Goal: Feedback & Contribution: Submit feedback/report problem

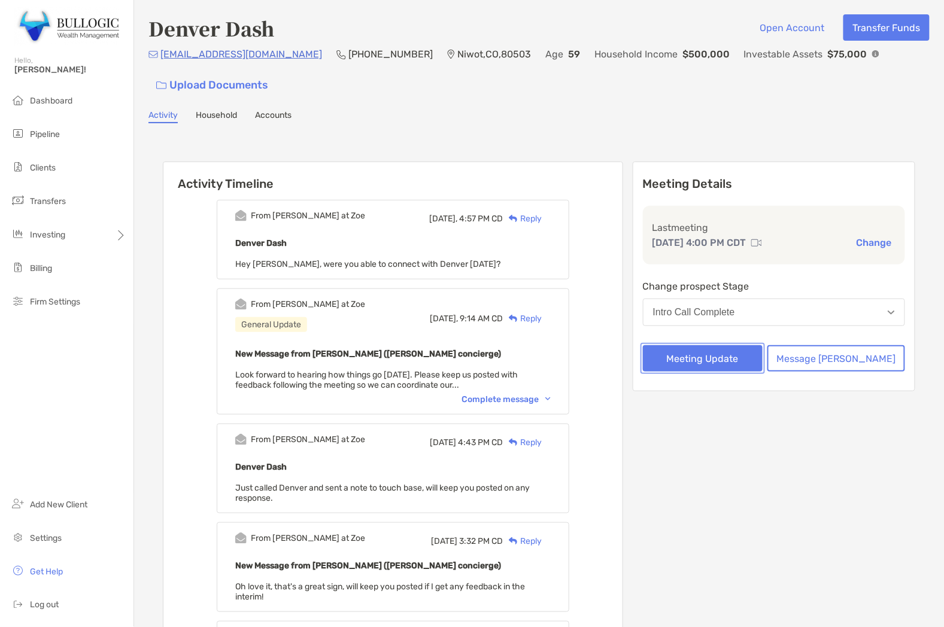
click at [745, 356] on button "Meeting Update" at bounding box center [703, 358] width 120 height 26
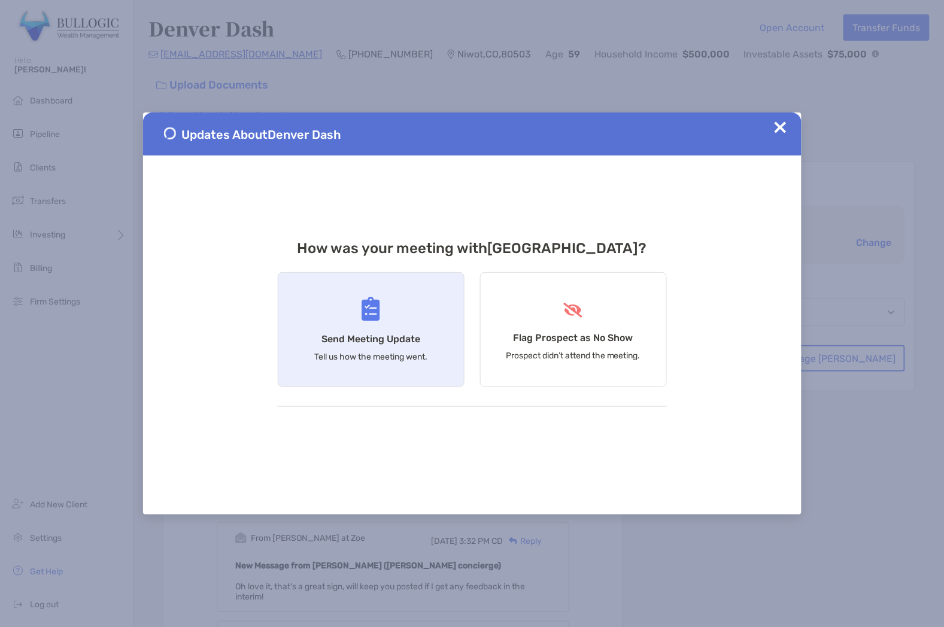
click at [436, 305] on div "Send Meeting Update Tell us how the meeting went." at bounding box center [371, 329] width 187 height 115
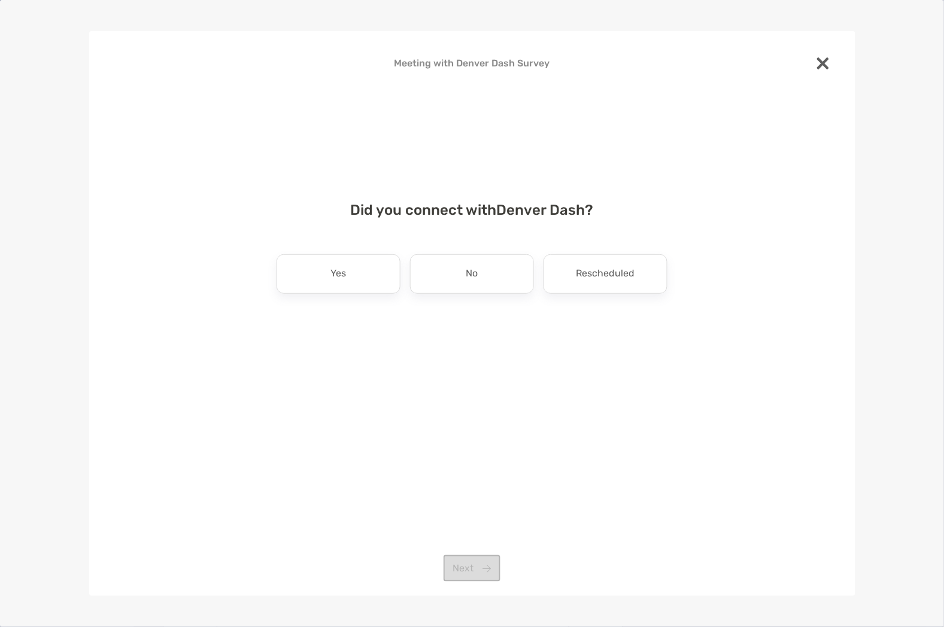
click at [322, 253] on div "Did you connect with Denver Dash ? Yes No Rescheduled Next" at bounding box center [472, 284] width 728 height 194
click at [322, 268] on div "Yes" at bounding box center [339, 274] width 124 height 40
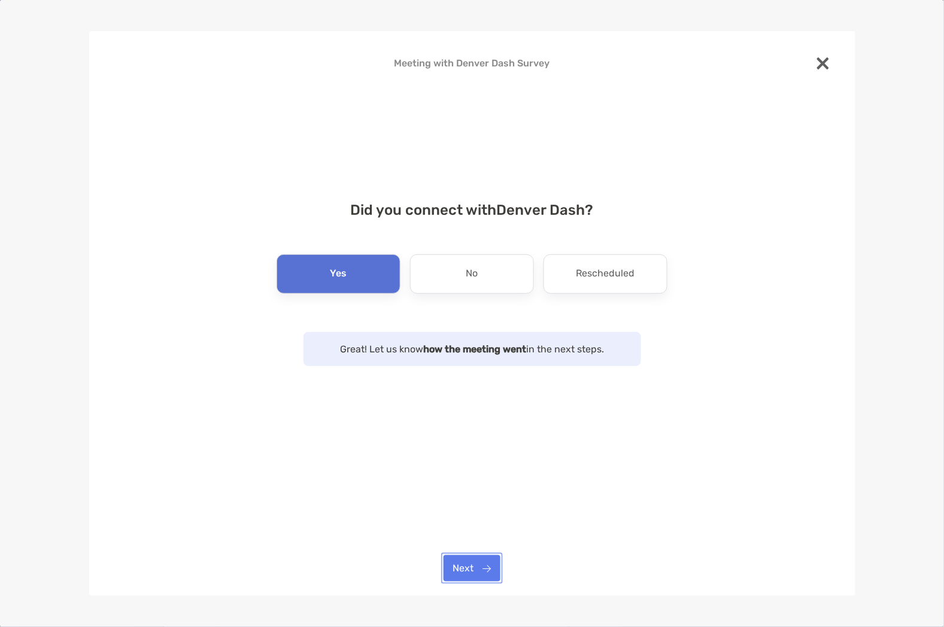
click at [480, 567] on button "Next" at bounding box center [472, 569] width 57 height 26
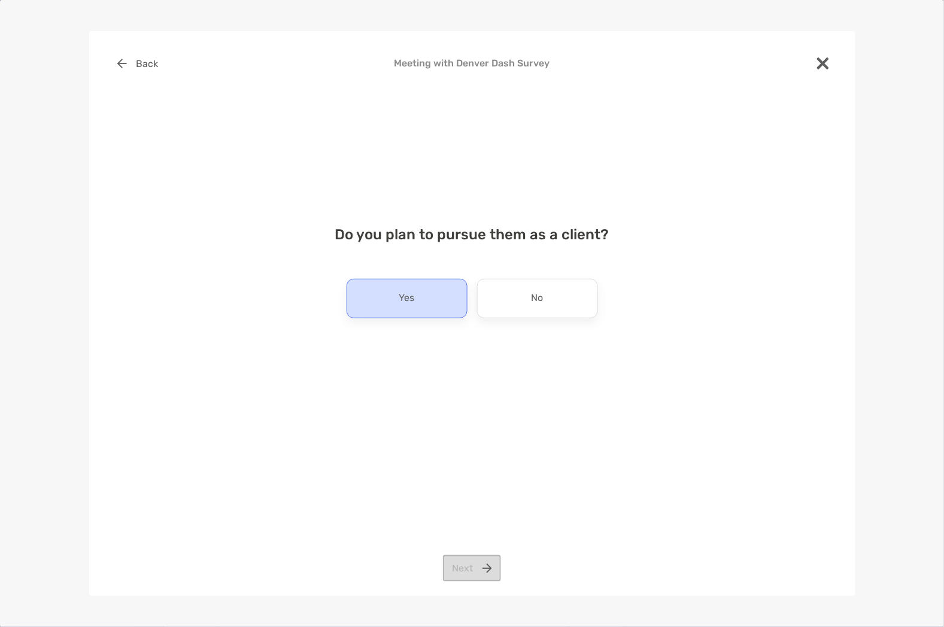
click at [419, 310] on div "Yes" at bounding box center [407, 299] width 121 height 40
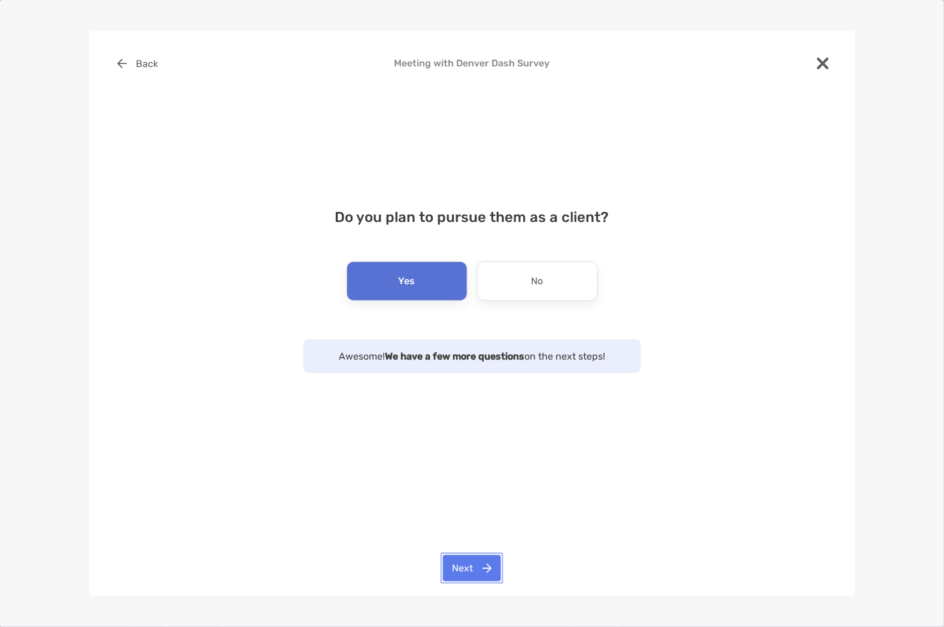
click at [476, 570] on button "Next" at bounding box center [472, 569] width 58 height 26
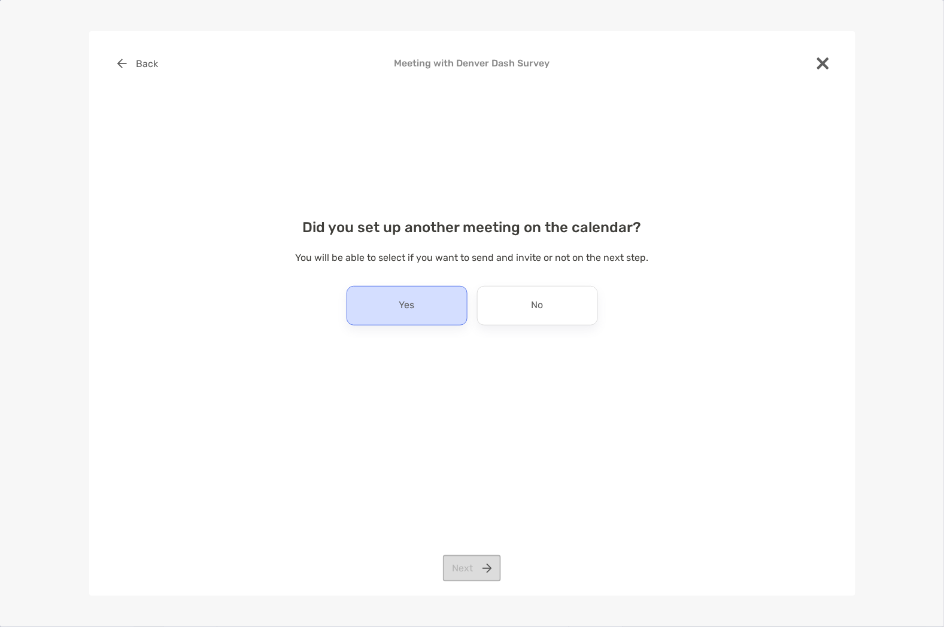
click at [441, 308] on div "Yes" at bounding box center [407, 306] width 121 height 40
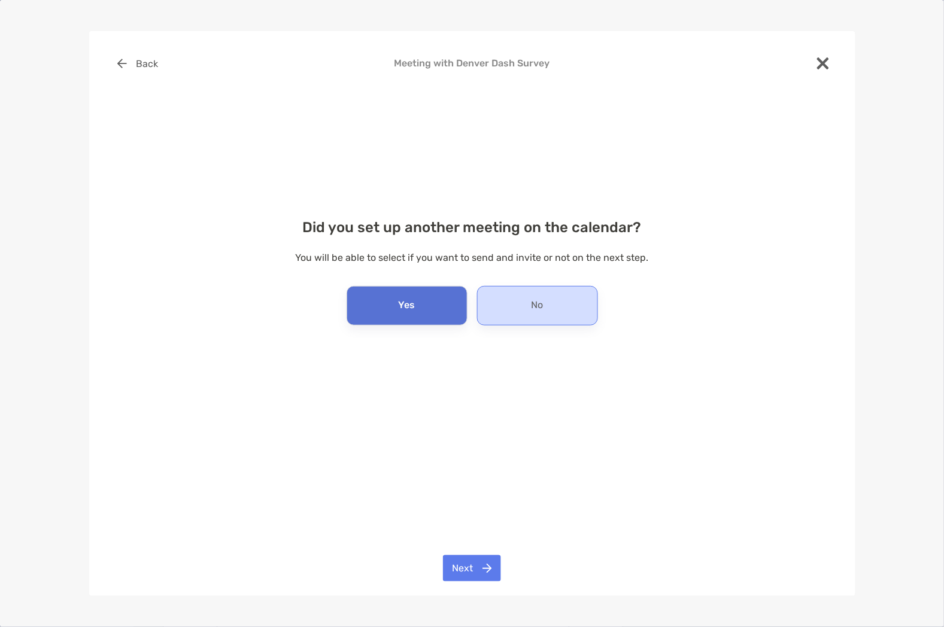
click at [508, 298] on div "No" at bounding box center [537, 306] width 121 height 40
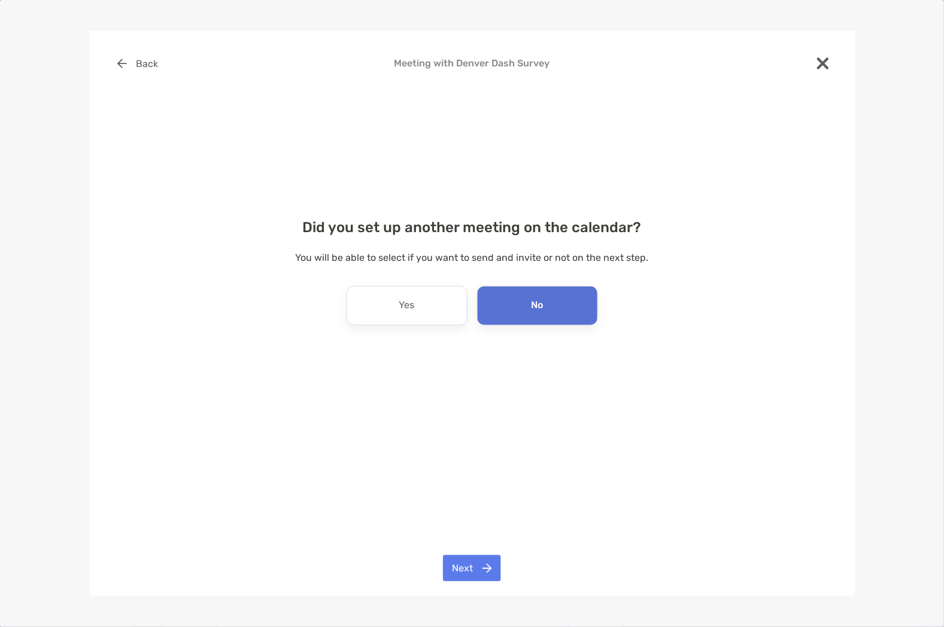
click at [480, 555] on div "Back Meeting with Denver Dash Survey Did you set up another meeting on the cale…" at bounding box center [472, 313] width 766 height 565
click at [480, 582] on button "Next" at bounding box center [472, 569] width 58 height 26
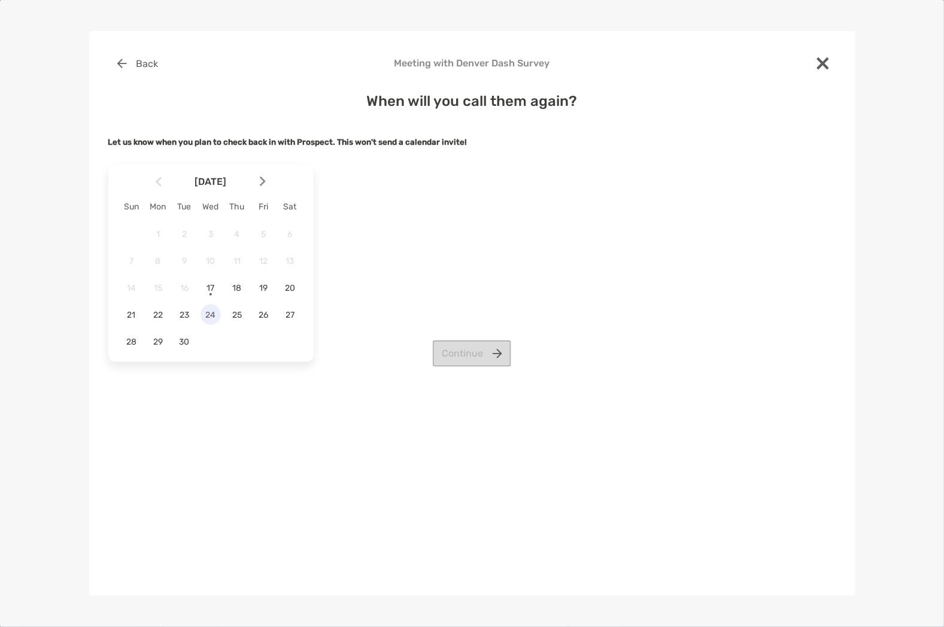
click at [217, 319] on span "24" at bounding box center [211, 315] width 20 height 10
click at [443, 353] on button "Continue" at bounding box center [472, 354] width 78 height 26
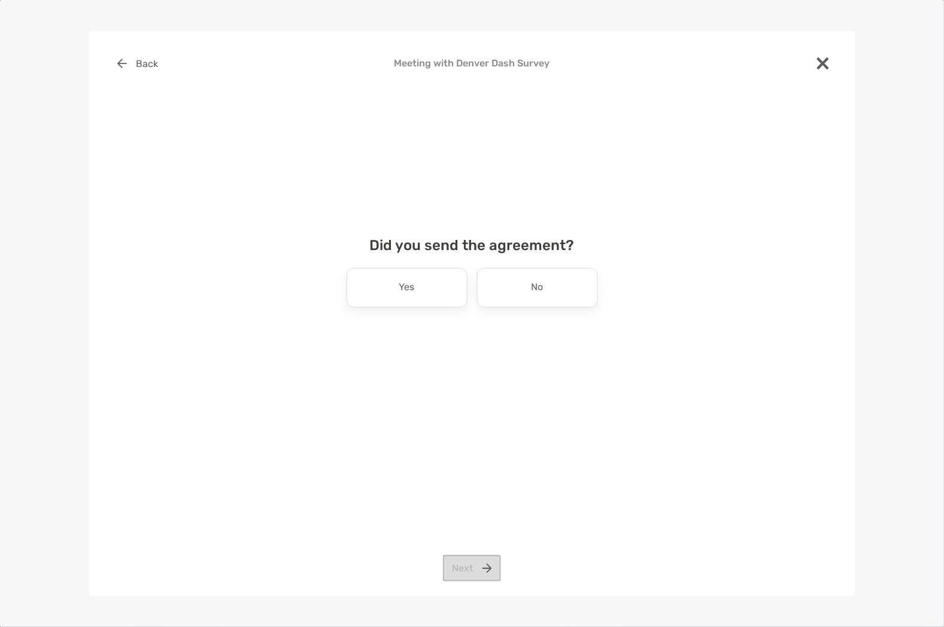
drag, startPoint x: 432, startPoint y: 290, endPoint x: 462, endPoint y: 422, distance: 135.0
click at [432, 289] on div "Yes" at bounding box center [407, 288] width 121 height 40
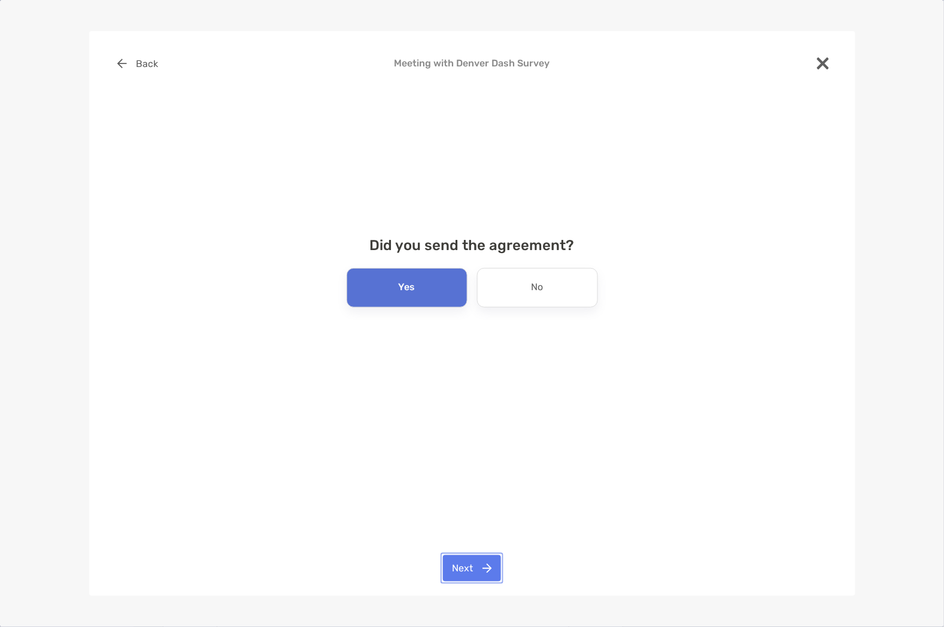
click at [460, 575] on button "Next" at bounding box center [472, 569] width 58 height 26
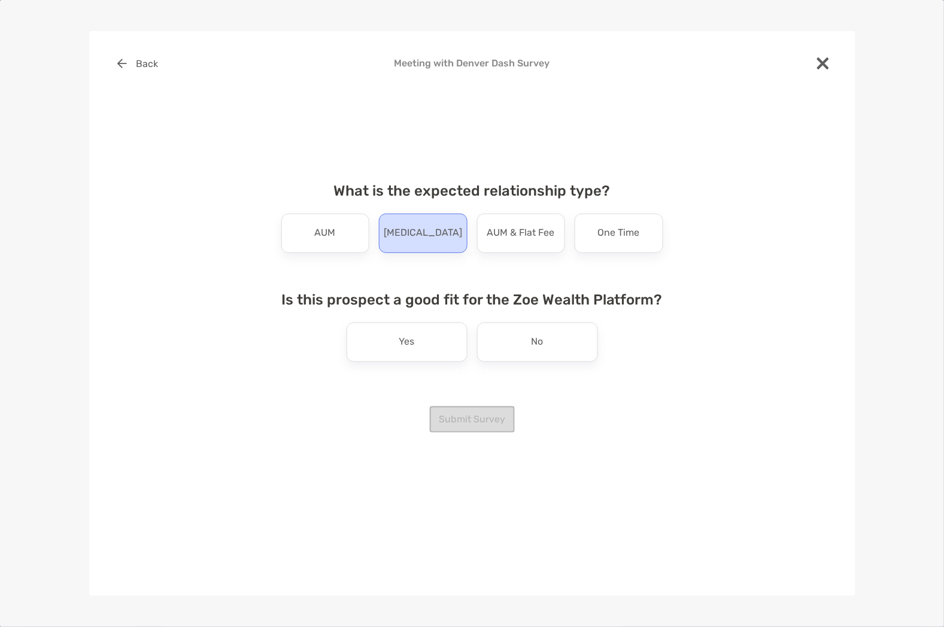
click at [410, 217] on div "[MEDICAL_DATA]" at bounding box center [423, 234] width 89 height 40
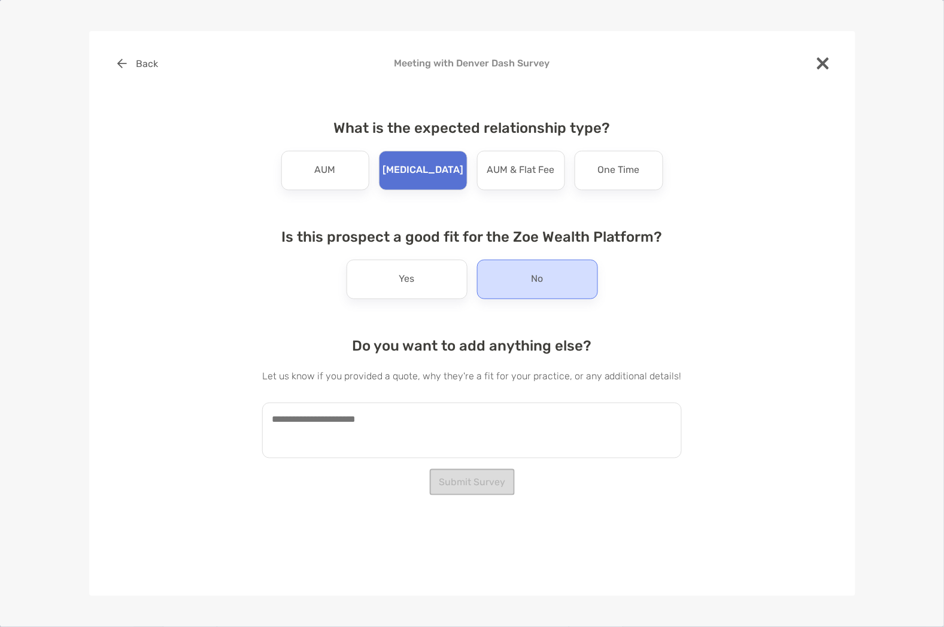
click at [499, 277] on div "No" at bounding box center [537, 280] width 121 height 40
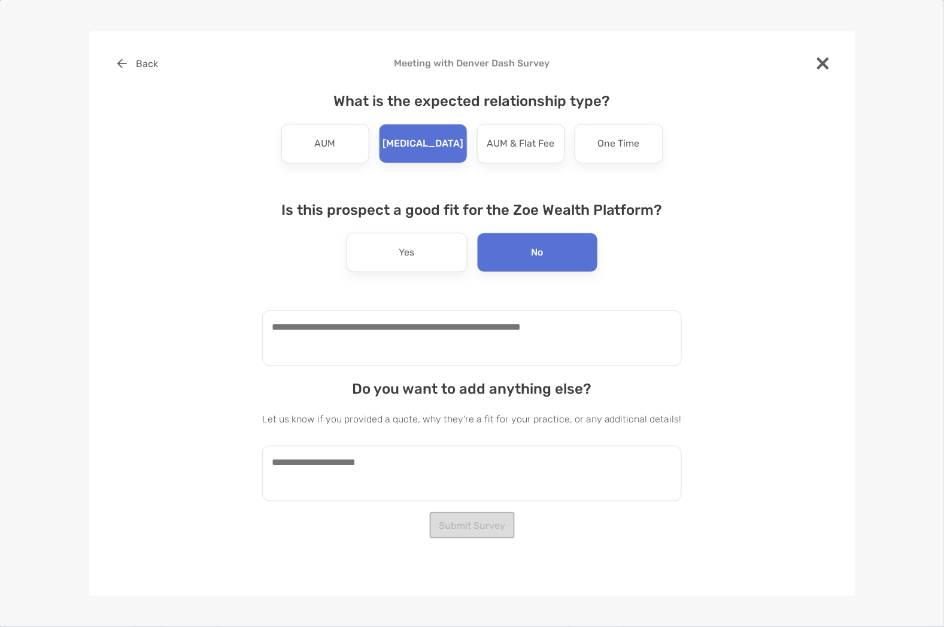
click at [453, 353] on textarea at bounding box center [472, 339] width 420 height 56
type textarea "**********"
click at [327, 467] on textarea "To enrich screen reader interactions, please activate Accessibility in Grammarl…" at bounding box center [472, 474] width 420 height 56
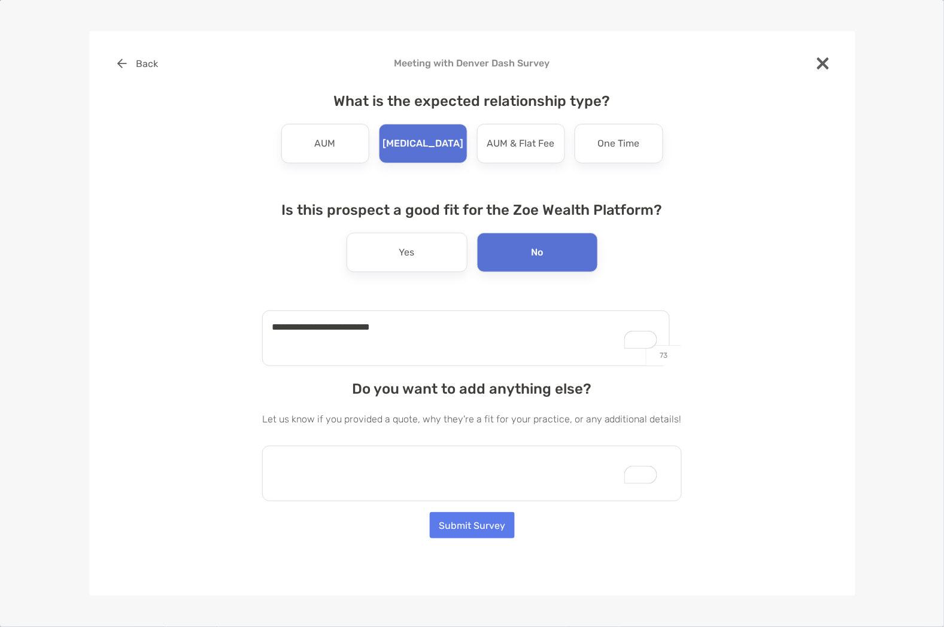
click at [327, 467] on textarea "To enrich screen reader interactions, please activate Accessibility in Grammarl…" at bounding box center [472, 474] width 420 height 56
type textarea "**********"
click at [488, 532] on button "Submit Survey" at bounding box center [472, 526] width 85 height 26
